Goal: Task Accomplishment & Management: Manage account settings

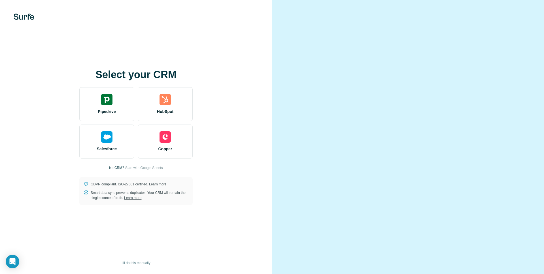
click at [272, 146] on div at bounding box center [408, 137] width 272 height 274
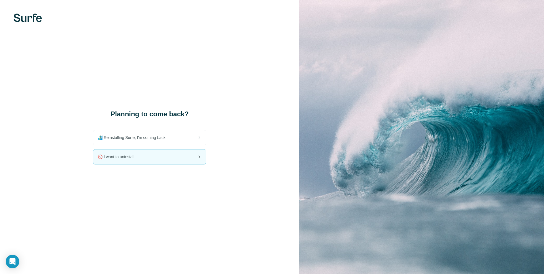
click at [206, 161] on div "🚫 I want to uninstall" at bounding box center [149, 156] width 113 height 15
